Goal: Task Accomplishment & Management: Manage account settings

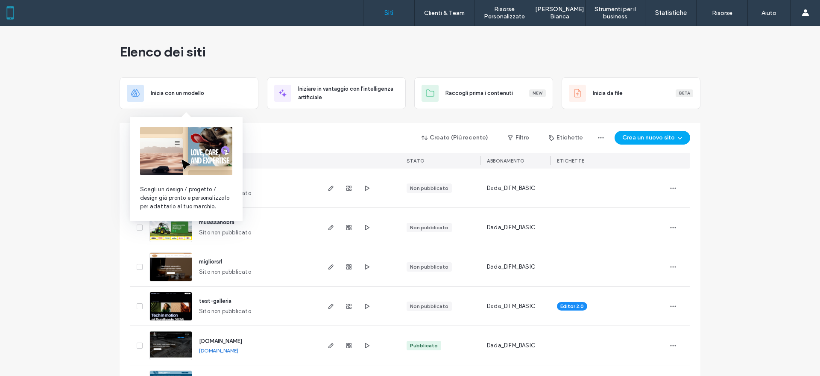
click at [277, 141] on div "Creato (Più recente) Filtro Etichette Crea un nuovo sito" at bounding box center [410, 137] width 560 height 16
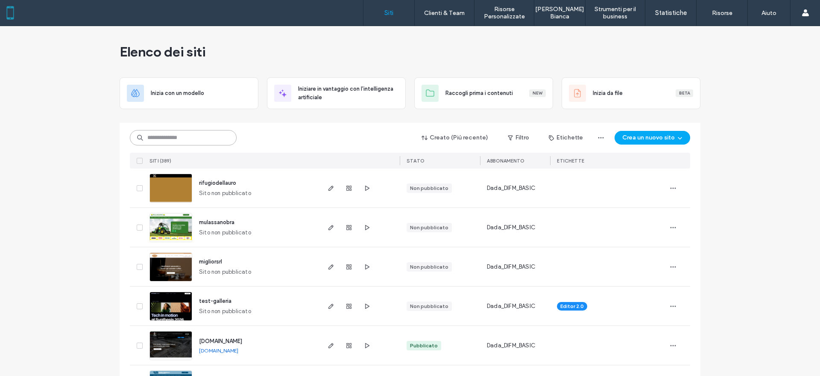
click at [203, 141] on input at bounding box center [183, 137] width 107 height 15
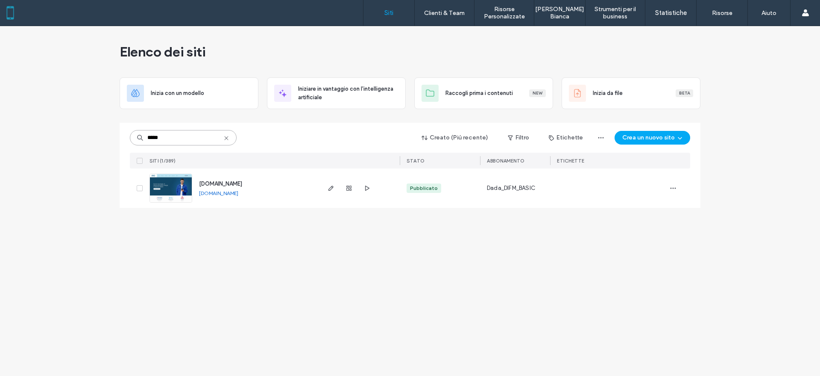
type input "*****"
click at [65, 135] on div "Elenco dei siti Inizia con un modello Iniziare in vantaggio con l'intelligenza …" at bounding box center [410, 200] width 820 height 349
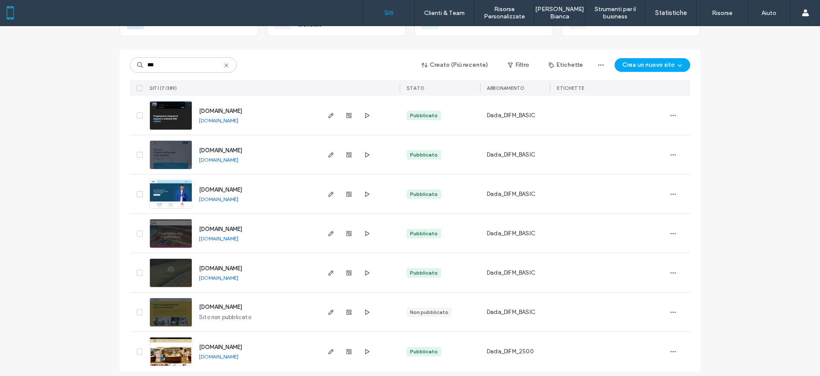
scroll to position [78, 0]
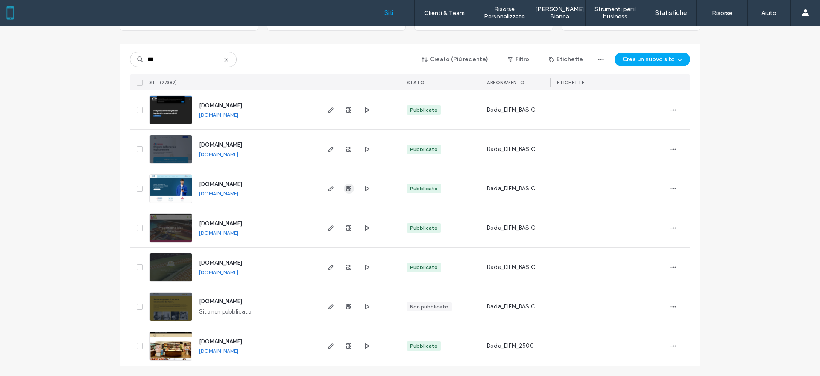
click at [346, 191] on span "button" at bounding box center [349, 188] width 10 height 10
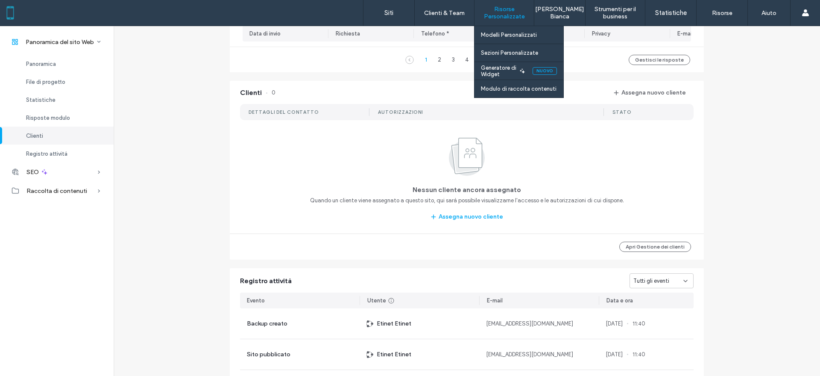
scroll to position [648, 0]
